Goal: Task Accomplishment & Management: Use online tool/utility

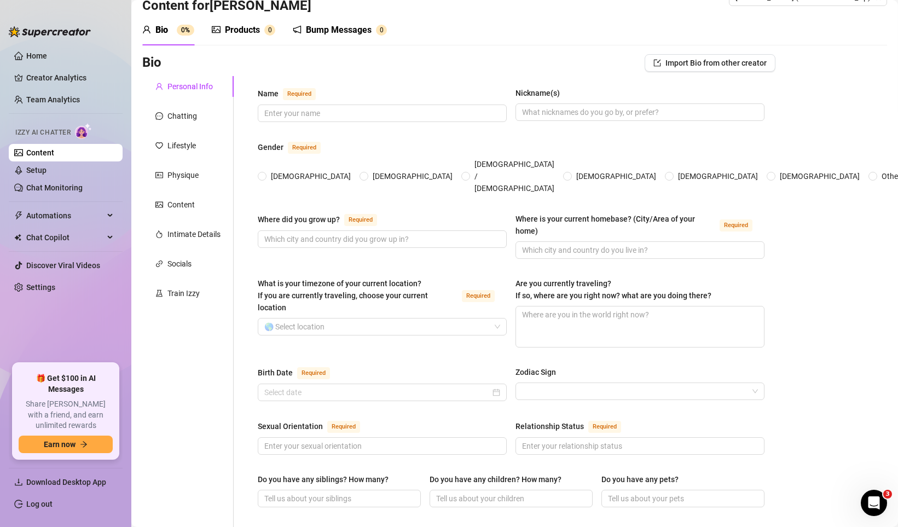
scroll to position [31, 0]
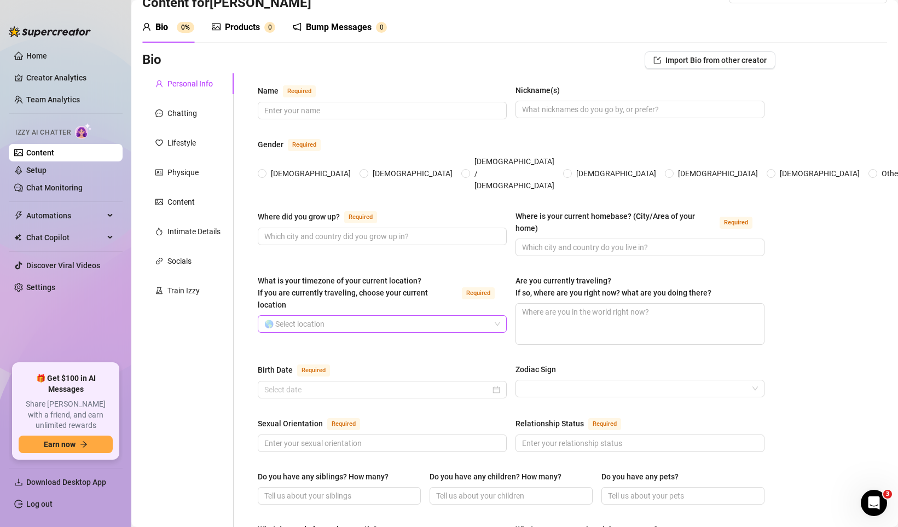
click at [468, 316] on input "What is your timezone of your current location? If you are currently traveling,…" at bounding box center [377, 324] width 226 height 16
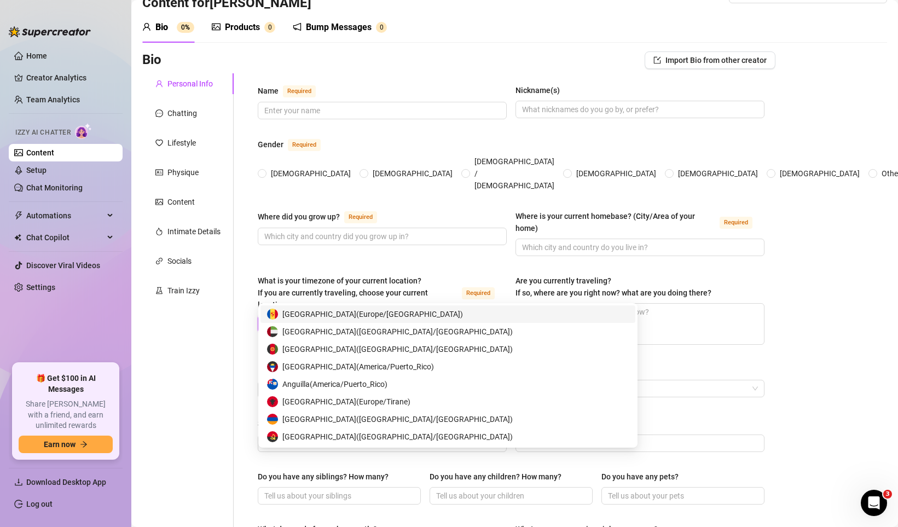
click at [468, 316] on input "What is your timezone of your current location? If you are currently traveling,…" at bounding box center [377, 324] width 226 height 16
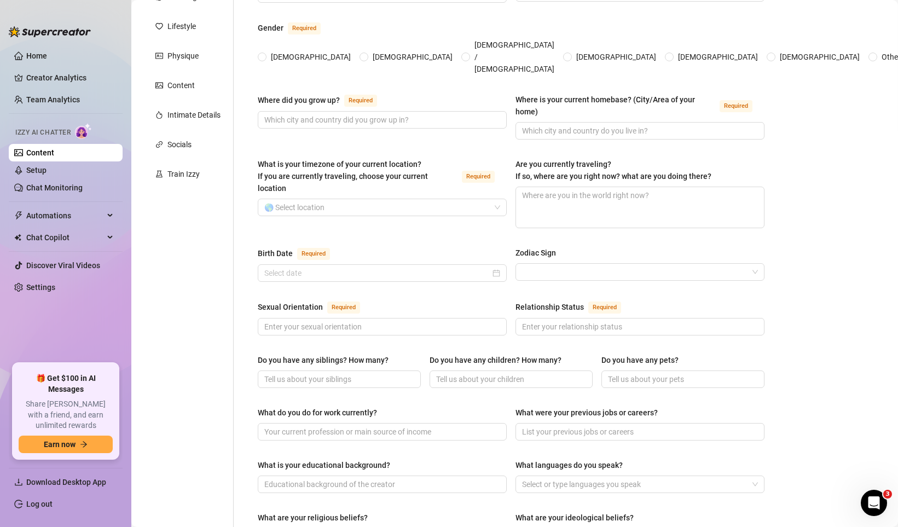
scroll to position [0, 0]
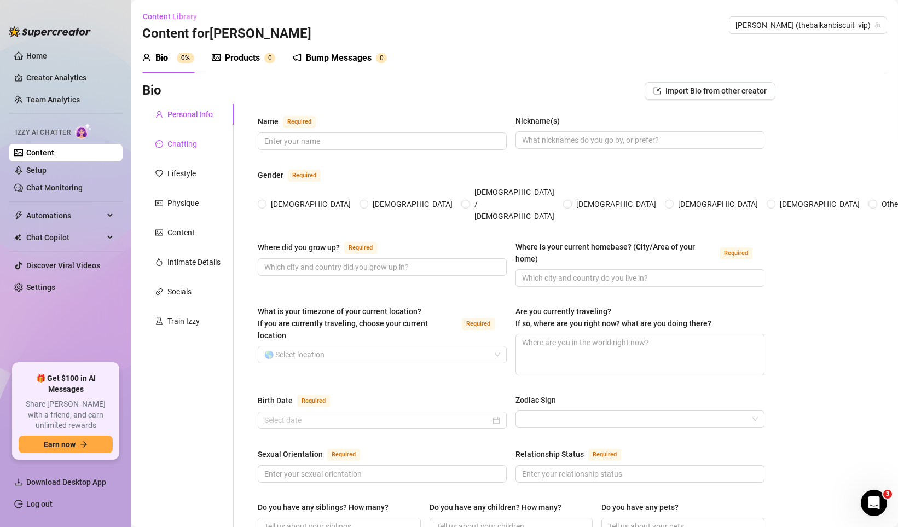
click at [179, 144] on div "Chatting" at bounding box center [182, 144] width 30 height 12
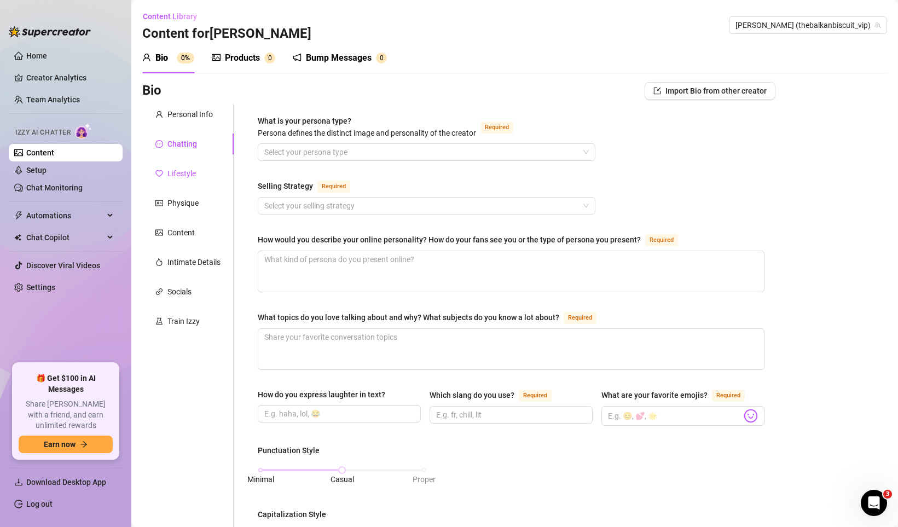
click at [188, 171] on div "Lifestyle" at bounding box center [181, 173] width 28 height 12
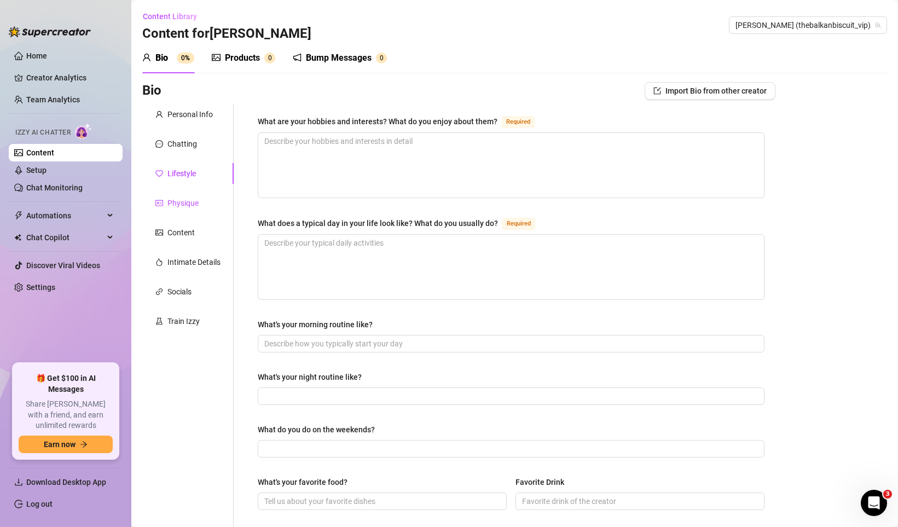
click at [191, 203] on div "Physique" at bounding box center [182, 203] width 31 height 12
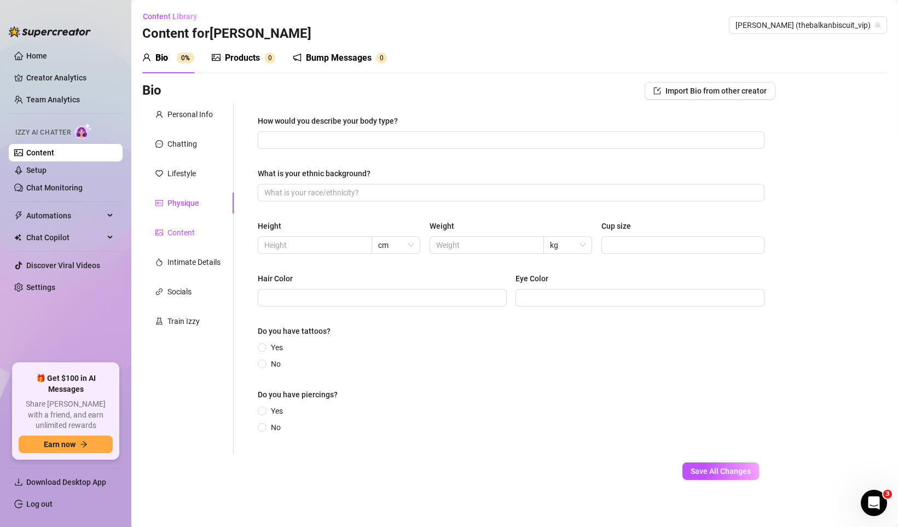
click at [192, 228] on div "Content" at bounding box center [180, 232] width 27 height 12
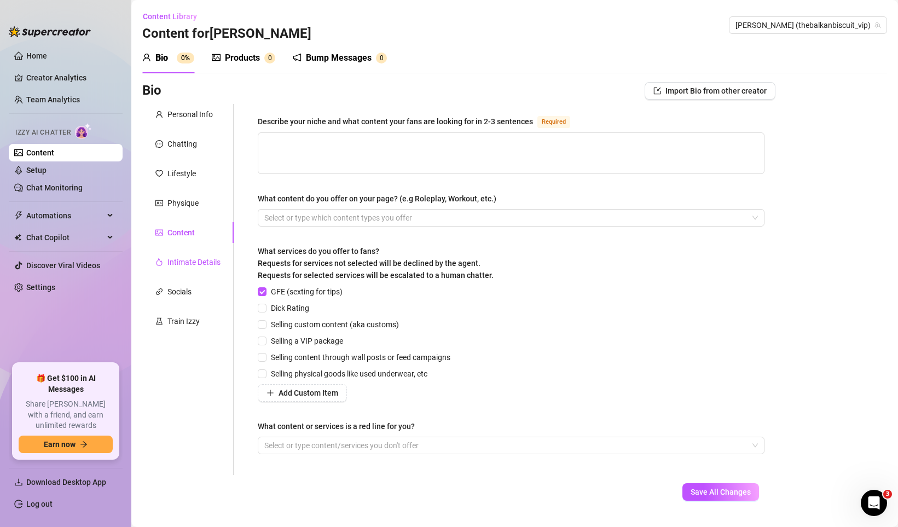
click at [190, 263] on div "Intimate Details" at bounding box center [193, 262] width 53 height 12
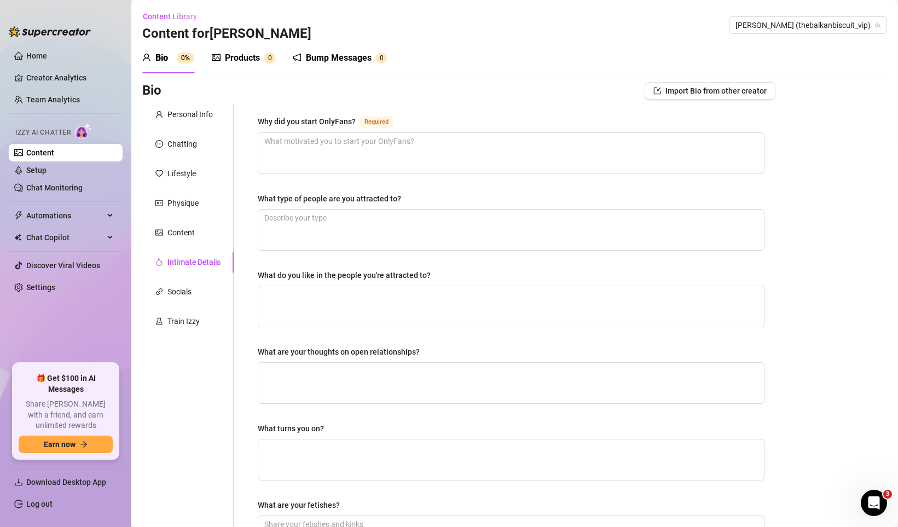
click at [190, 281] on div "Personal Info Chatting Lifestyle Physique Content Intimate Details Socials Trai…" at bounding box center [187, 379] width 91 height 550
click at [188, 294] on div "Socials" at bounding box center [179, 292] width 24 height 12
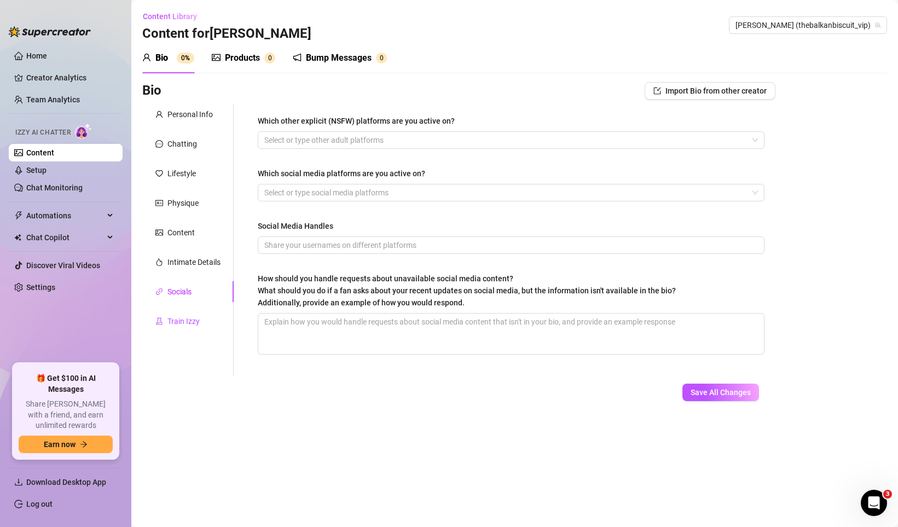
click at [191, 319] on div "Train Izzy" at bounding box center [183, 321] width 32 height 12
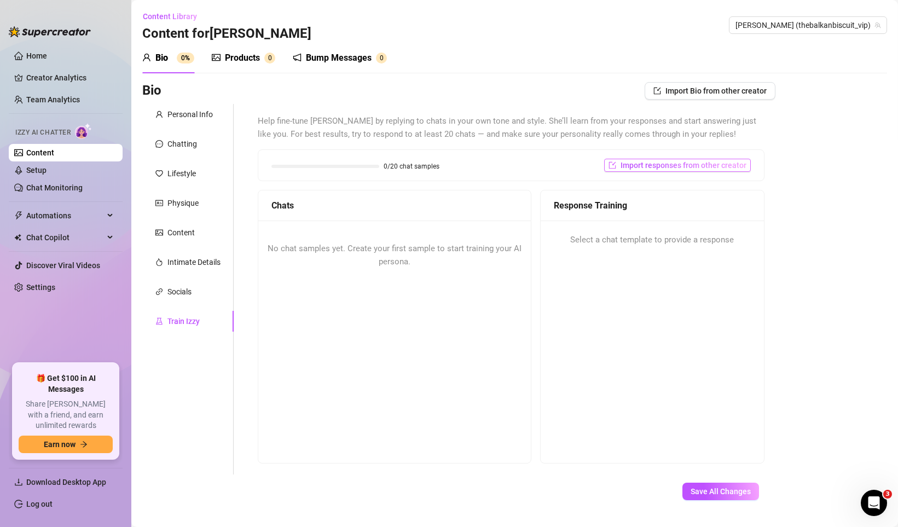
click at [695, 169] on span "Import responses from other creator" at bounding box center [683, 165] width 126 height 9
click at [703, 199] on input "search" at bounding box center [673, 193] width 86 height 16
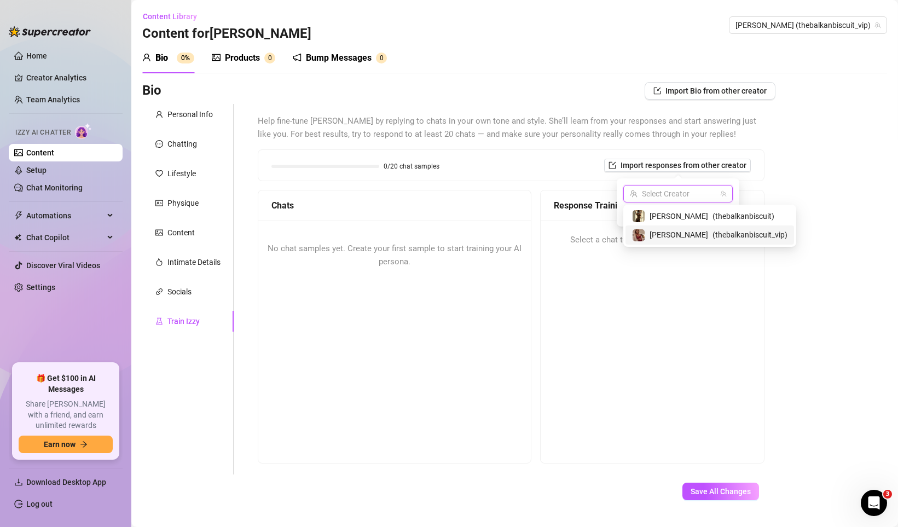
click at [712, 237] on span "( thebalkanbiscuit_vip )" at bounding box center [749, 235] width 75 height 12
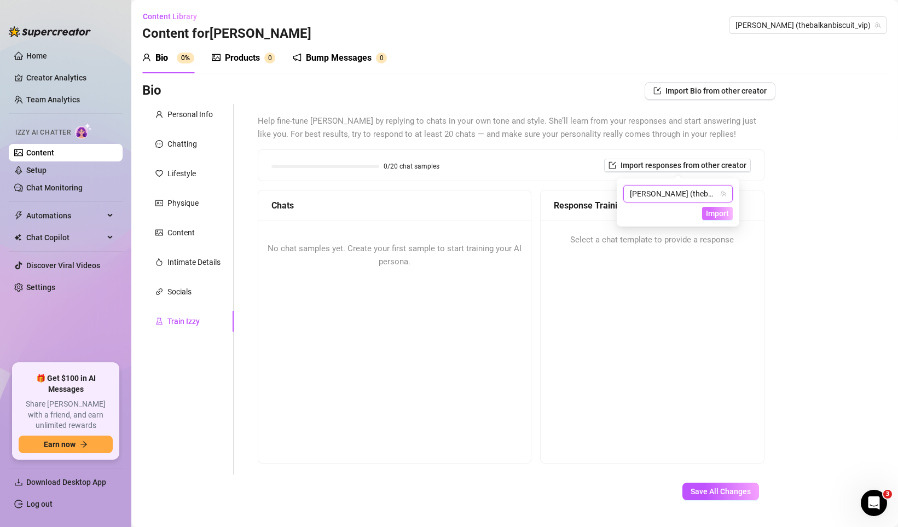
click at [720, 218] on span "Import" at bounding box center [717, 213] width 23 height 9
click at [716, 213] on span "Import" at bounding box center [717, 213] width 23 height 9
click at [757, 125] on span "Help fine-tune [PERSON_NAME] by replying to chats in your own tone and style. S…" at bounding box center [511, 128] width 507 height 26
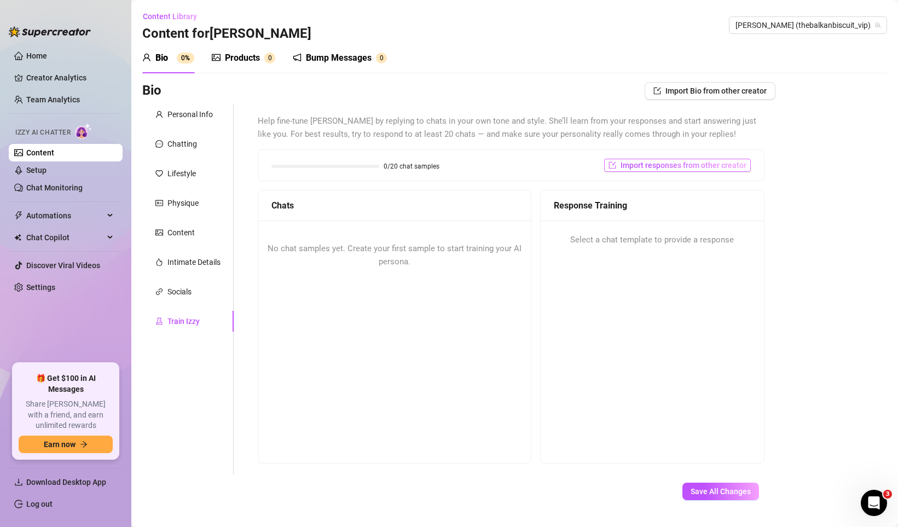
click at [701, 167] on span "Import responses from other creator" at bounding box center [683, 165] width 126 height 9
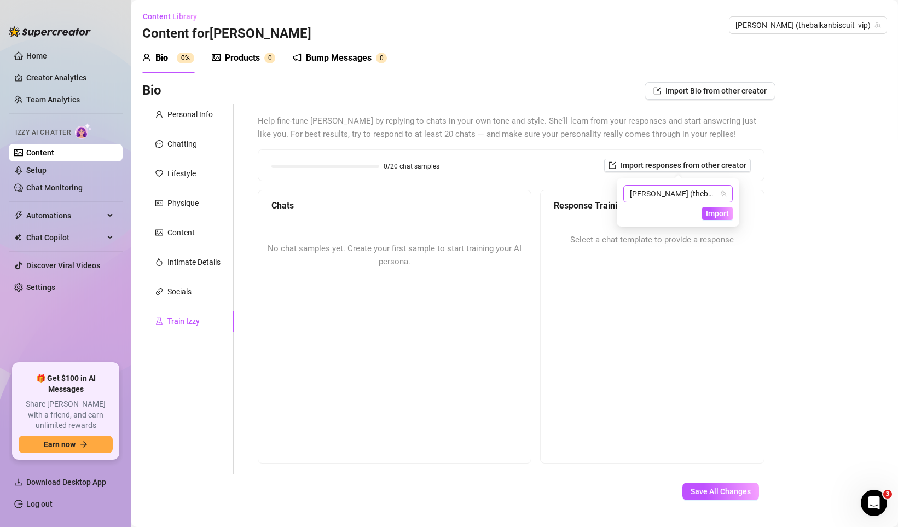
click at [692, 190] on span "[PERSON_NAME] (thebalkanbiscuit_vip)" at bounding box center [678, 193] width 96 height 16
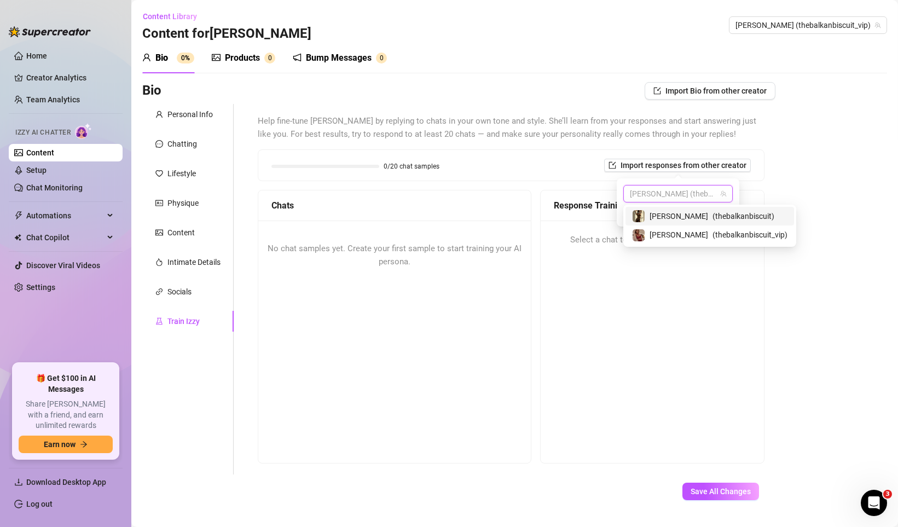
click at [712, 211] on span "( thebalkanbiscuit )" at bounding box center [743, 216] width 62 height 12
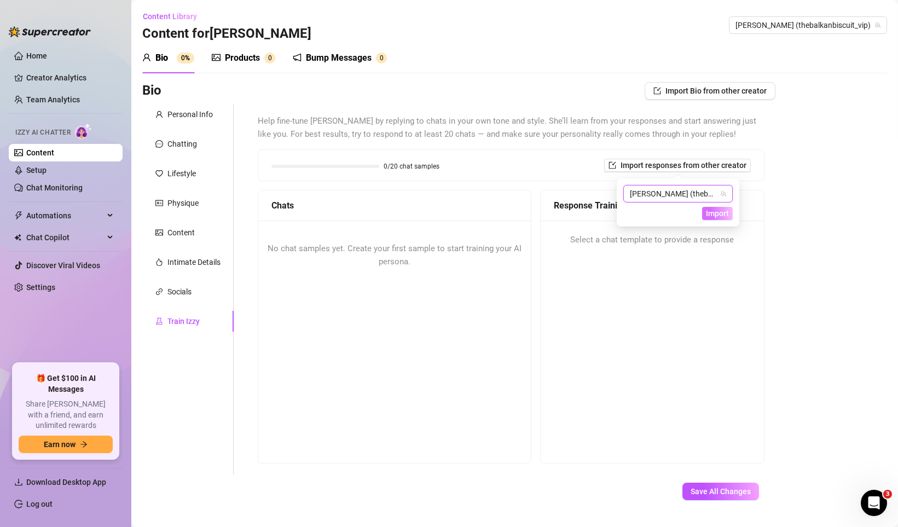
click at [718, 211] on span "Import" at bounding box center [717, 213] width 23 height 9
click at [46, 166] on link "Setup" at bounding box center [36, 170] width 20 height 9
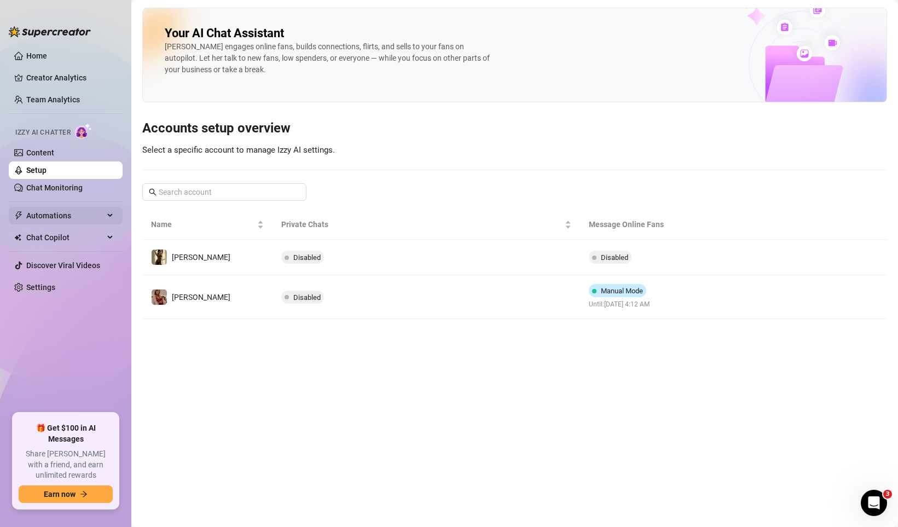
click at [74, 220] on span "Automations" at bounding box center [65, 216] width 78 height 18
